Goal: Answer question/provide support: Share knowledge or assist other users

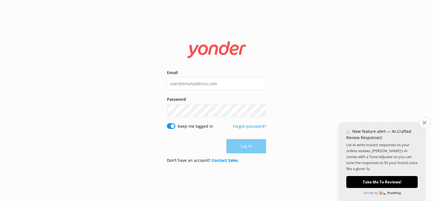
click at [424, 122] on icon "Close survey" at bounding box center [425, 122] width 4 height 4
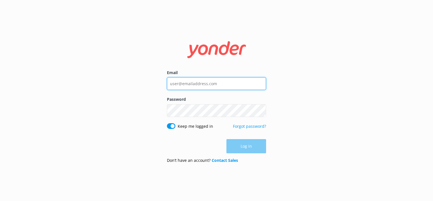
click at [212, 79] on input "Email" at bounding box center [216, 83] width 99 height 13
type input "[EMAIL_ADDRESS][DOMAIN_NAME]"
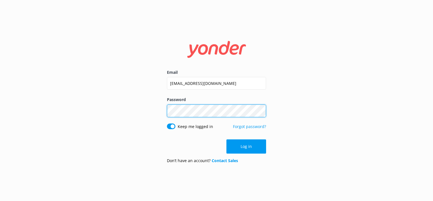
click button "Log in" at bounding box center [246, 146] width 40 height 14
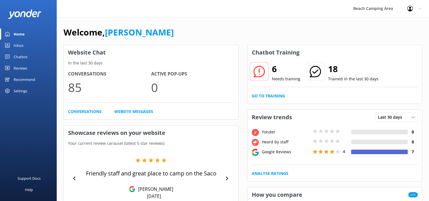
click at [6, 54] on link "Chatbot" at bounding box center [28, 56] width 57 height 11
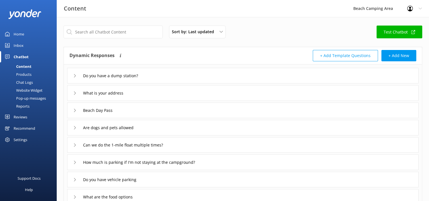
click at [26, 84] on div "Chat Logs" at bounding box center [17, 82] width 29 height 8
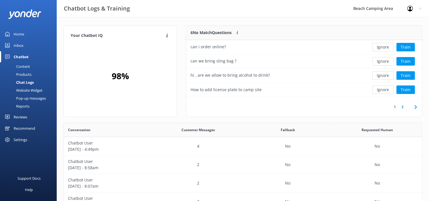
scroll to position [5, 5]
click at [384, 91] on button "Ignore" at bounding box center [382, 89] width 21 height 9
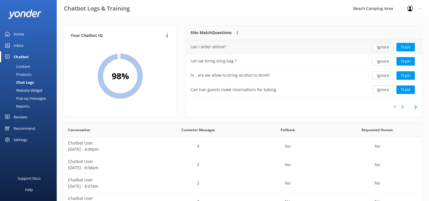
click at [377, 47] on button "Ignore" at bounding box center [382, 47] width 21 height 9
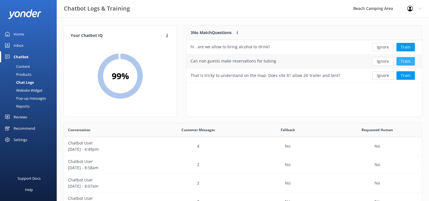
click at [402, 61] on button "Train" at bounding box center [405, 61] width 18 height 9
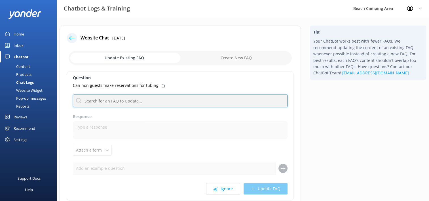
click at [181, 101] on input "text" at bounding box center [180, 100] width 215 height 13
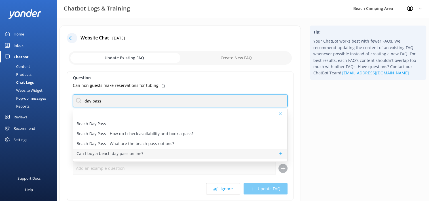
type input "day pass"
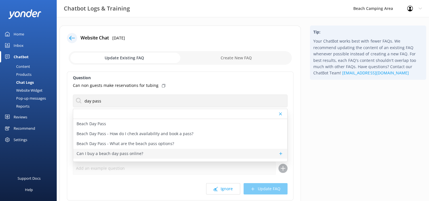
click at [88, 154] on p "Can I buy a beach day pass online?" at bounding box center [110, 153] width 67 height 6
type textarea "The Standard Beach Day Pass may now be purchased online directly through our we…"
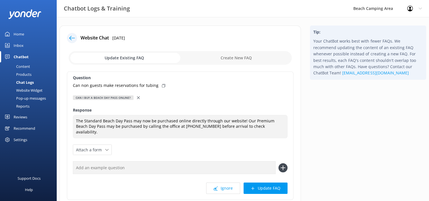
click at [137, 98] on use at bounding box center [138, 97] width 3 height 3
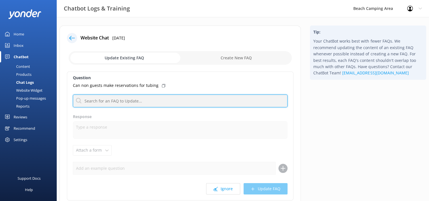
click at [135, 99] on input "text" at bounding box center [180, 100] width 215 height 13
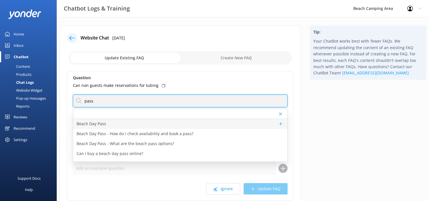
type input "pass"
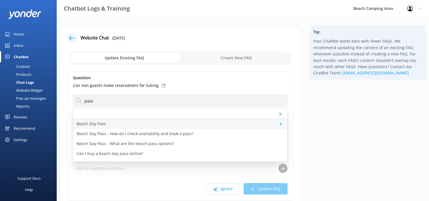
click at [84, 124] on p "Beach Day Pass" at bounding box center [91, 123] width 29 height 6
type textarea "The Beach Camping Area provides a beach day pass from [DATE] to [DATE] for thos…"
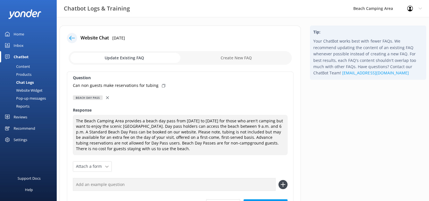
scroll to position [28, 0]
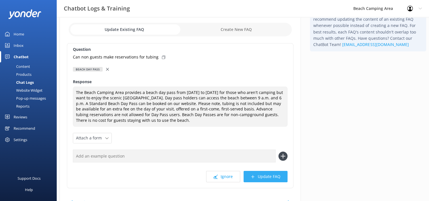
click at [272, 177] on button "Update FAQ" at bounding box center [265, 176] width 44 height 11
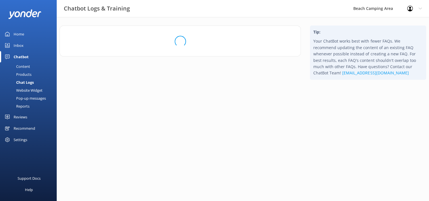
scroll to position [0, 0]
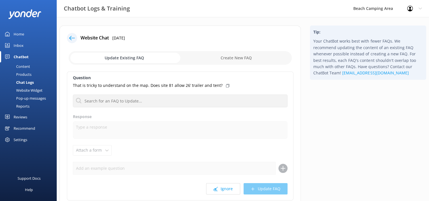
click at [17, 80] on div "Chat Logs" at bounding box center [18, 82] width 30 height 8
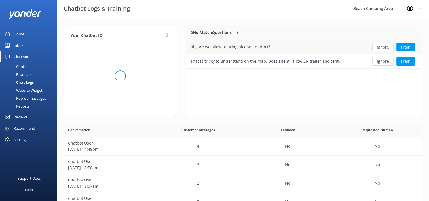
scroll to position [38, 231]
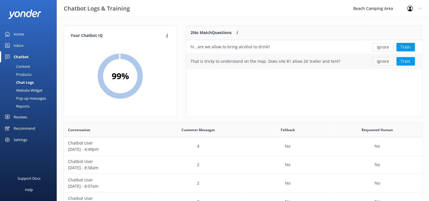
click at [385, 63] on button "Ignore" at bounding box center [382, 61] width 21 height 9
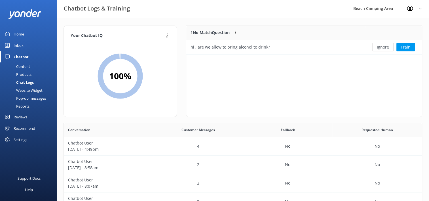
scroll to position [5, 5]
click at [382, 49] on button "Ignore" at bounding box center [382, 47] width 21 height 9
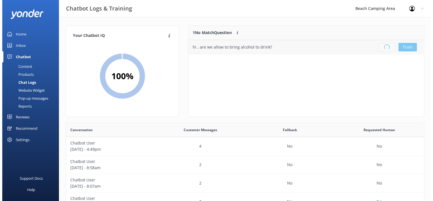
scroll to position [66, 231]
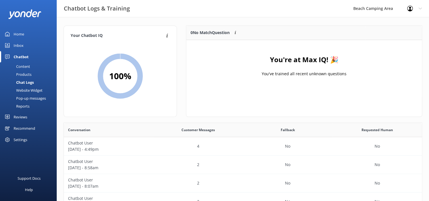
click at [17, 46] on div "Inbox" at bounding box center [19, 45] width 10 height 11
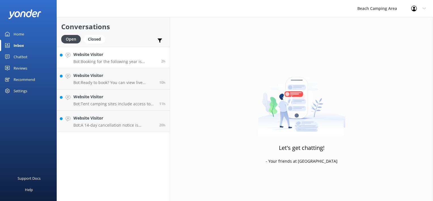
click at [130, 63] on p "Bot: Booking for the following year is opened and available 335 days in advance…" at bounding box center [115, 61] width 84 height 5
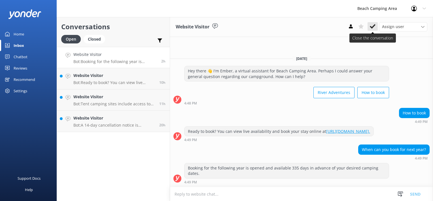
click at [372, 27] on use at bounding box center [373, 26] width 6 height 5
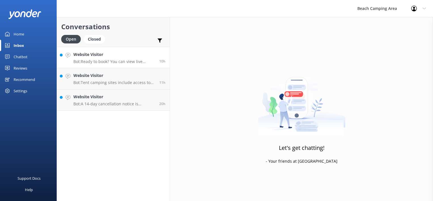
click at [119, 63] on p "Bot: Ready to book? You can view live availability and book your stay online at…" at bounding box center [114, 61] width 82 height 5
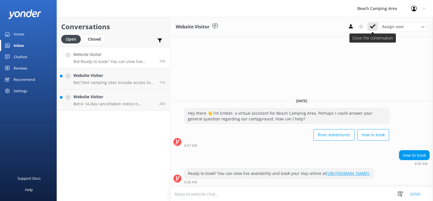
click at [374, 27] on use at bounding box center [373, 26] width 6 height 5
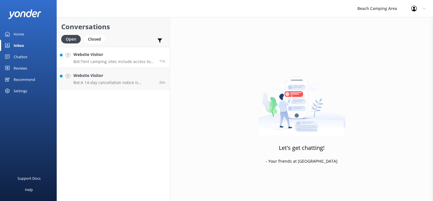
click at [109, 61] on p "Bot: Tent camping sites include access to restrooms and heated showers." at bounding box center [114, 61] width 82 height 5
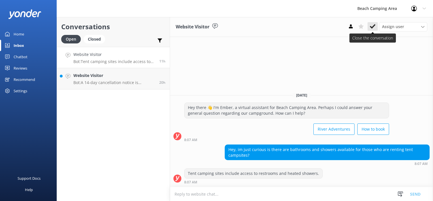
click at [374, 29] on icon at bounding box center [373, 27] width 6 height 6
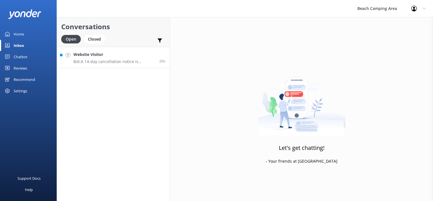
click at [135, 61] on p "Bot: A 14-day cancellation notice is required to receive a refund of your depos…" at bounding box center [114, 61] width 82 height 5
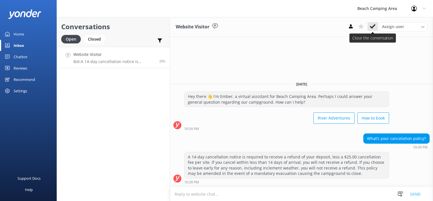
click at [375, 25] on use at bounding box center [373, 26] width 6 height 5
